Goal: Navigation & Orientation: Find specific page/section

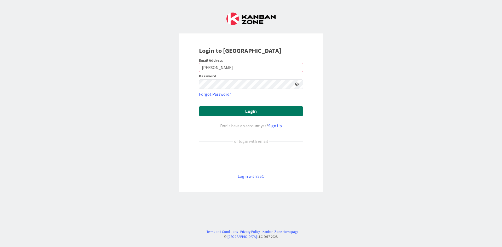
click at [246, 109] on button "Login" at bounding box center [251, 111] width 104 height 10
drag, startPoint x: 226, startPoint y: 69, endPoint x: 96, endPoint y: 70, distance: 129.7
click at [96, 70] on div "Login to [GEOGRAPHIC_DATA] Email Address [PERSON_NAME] Password Forgot Password…" at bounding box center [251, 123] width 502 height 247
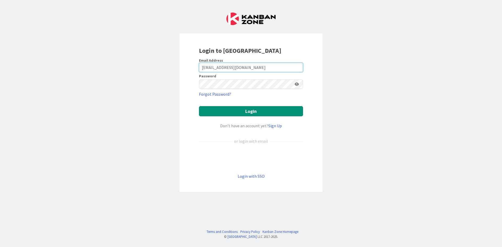
type input "[EMAIL_ADDRESS][DOMAIN_NAME]"
click at [199, 106] on button "Login" at bounding box center [251, 111] width 104 height 10
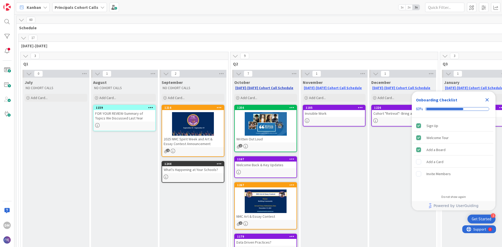
click at [255, 86] on link "[DATE]-[DATE] Cohort Call Schedule" at bounding box center [264, 88] width 58 height 4
click at [489, 98] on icon "Close Checklist" at bounding box center [487, 100] width 6 height 6
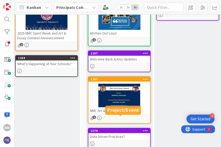
scroll to position [0, 146]
